Goal: Information Seeking & Learning: Learn about a topic

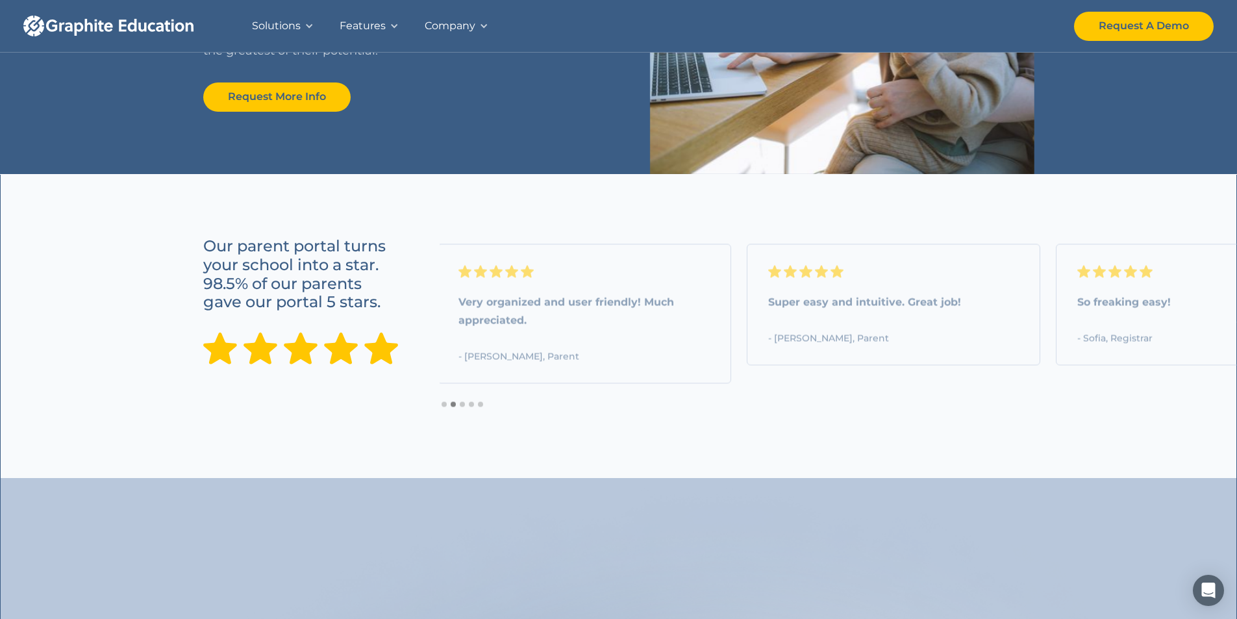
scroll to position [1039, 0]
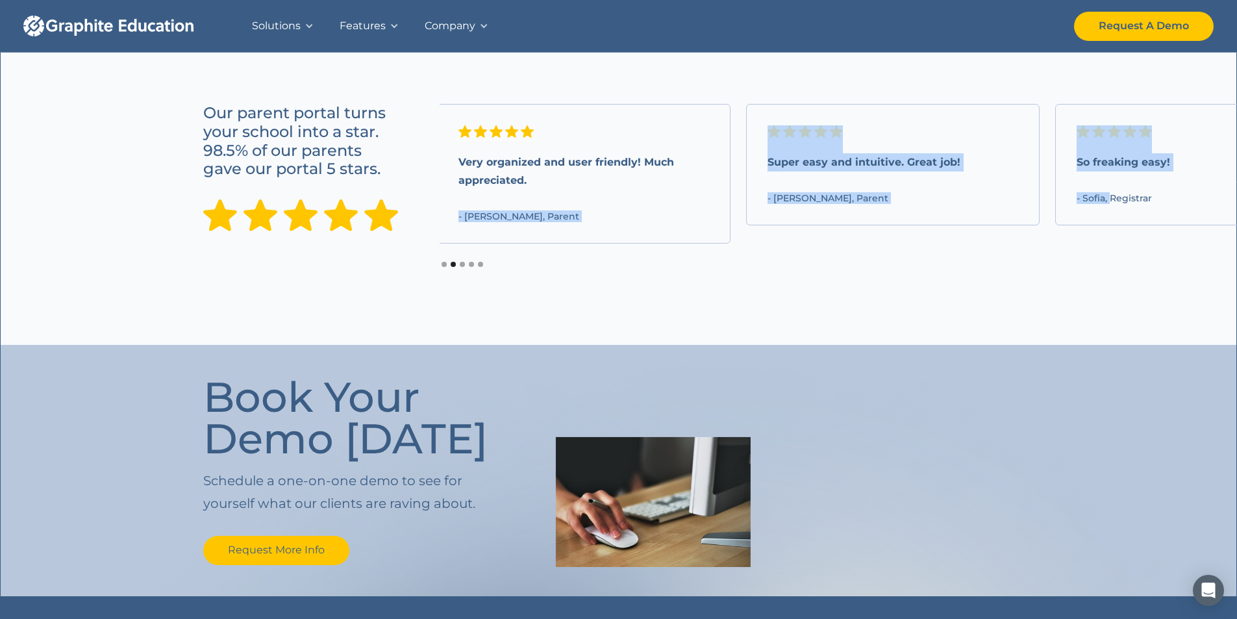
drag, startPoint x: 688, startPoint y: 179, endPoint x: 1120, endPoint y: 188, distance: 432.0
click at [749, 188] on div "WOW! Amazing user experience through and through! Well Done! - [PERSON_NAME], P…" at bounding box center [594, 174] width 309 height 140
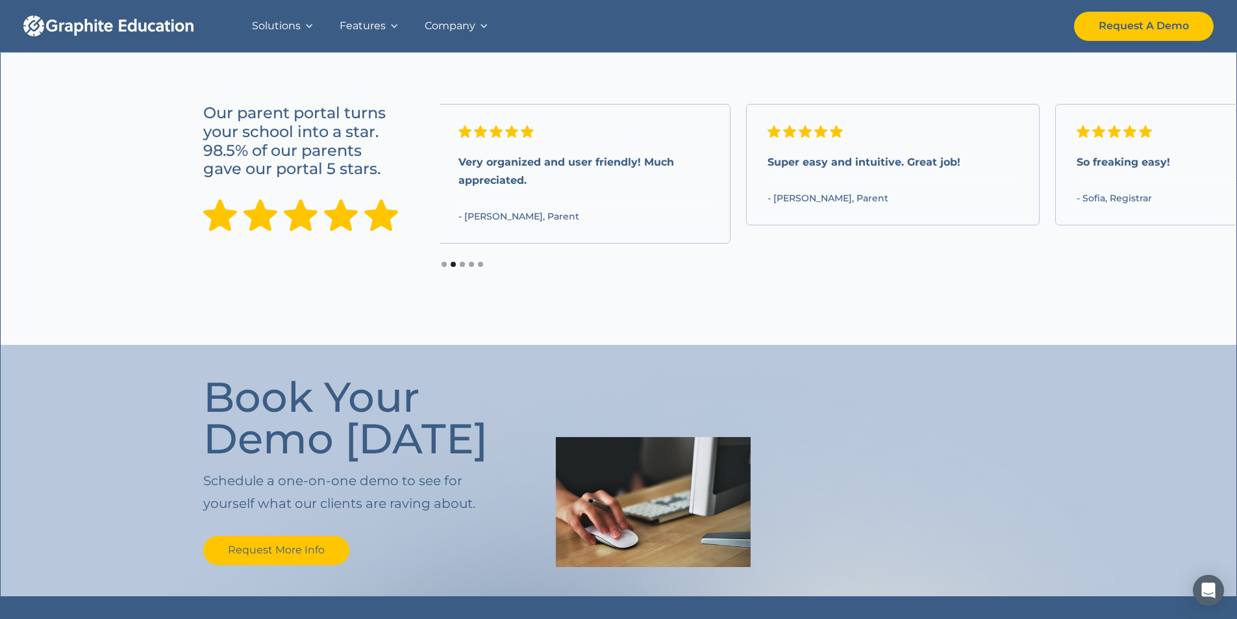
click at [1232, 199] on div "- Sofia, Registrar" at bounding box center [1202, 198] width 251 height 11
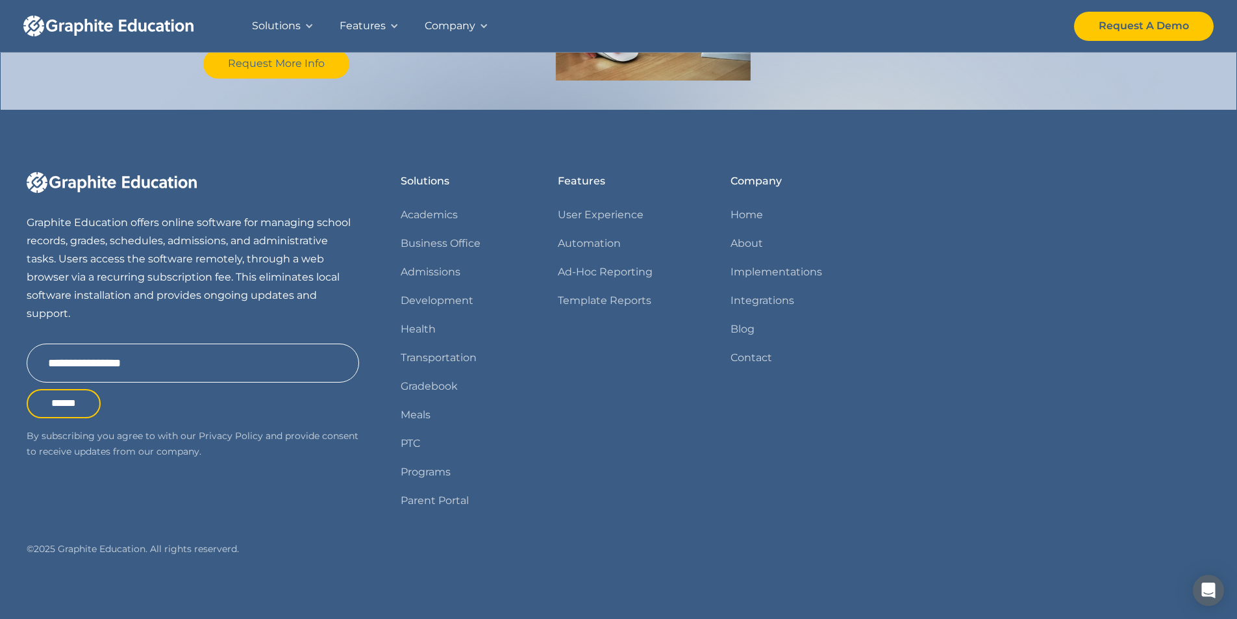
scroll to position [1528, 0]
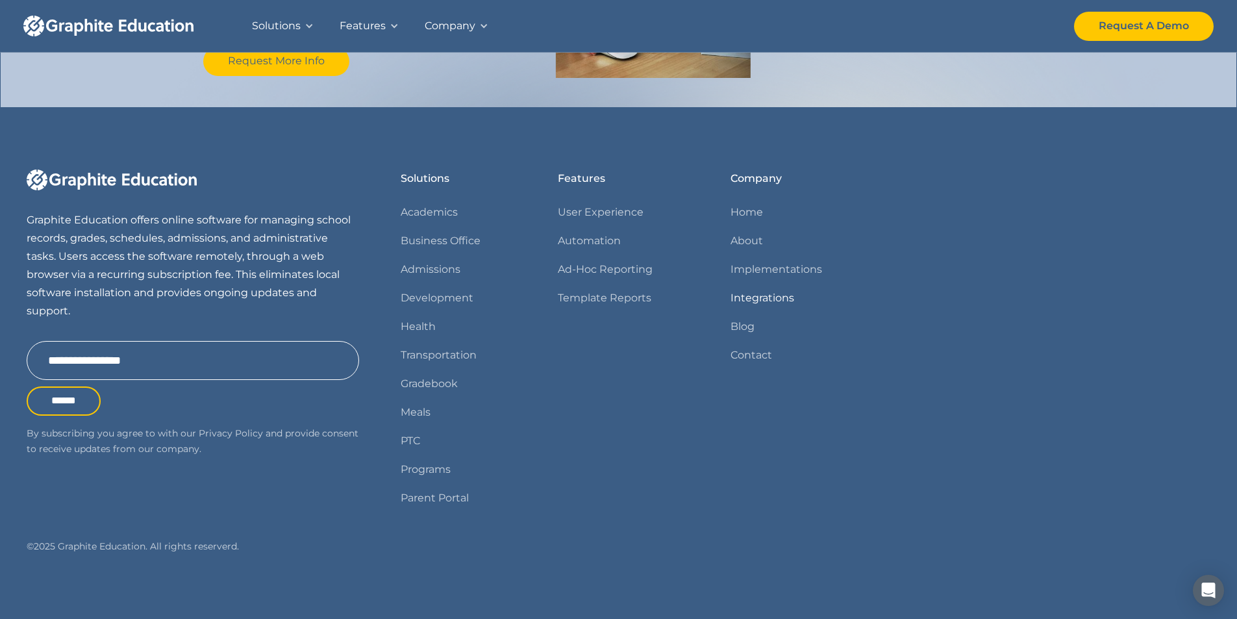
click at [774, 303] on link "Integrations" at bounding box center [763, 298] width 64 height 18
